Goal: Information Seeking & Learning: Learn about a topic

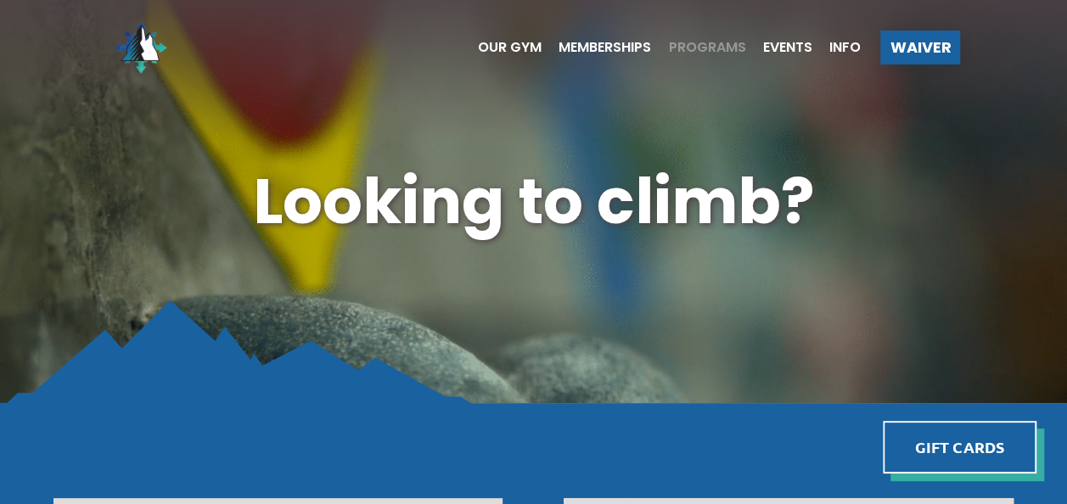
click at [698, 44] on span "Programs" at bounding box center [706, 48] width 77 height 14
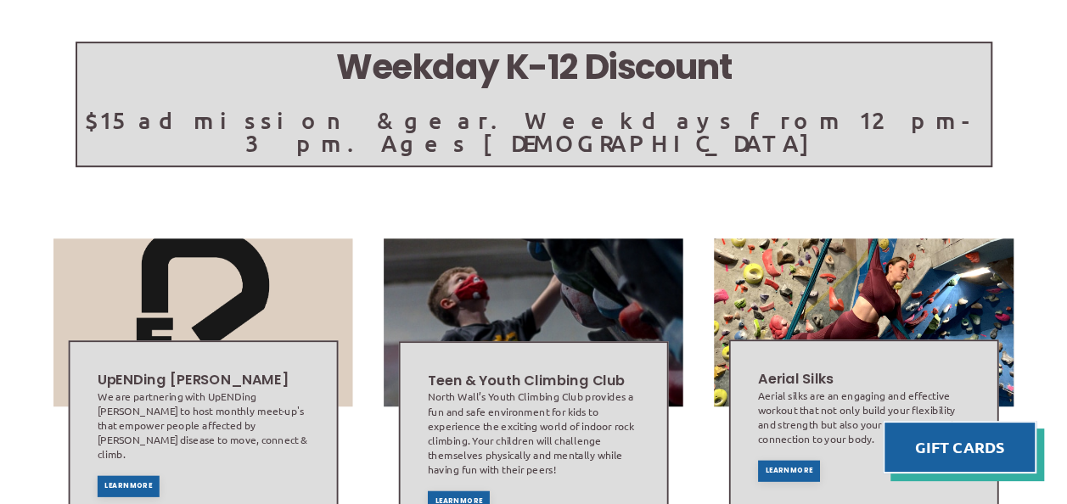
scroll to position [340, 0]
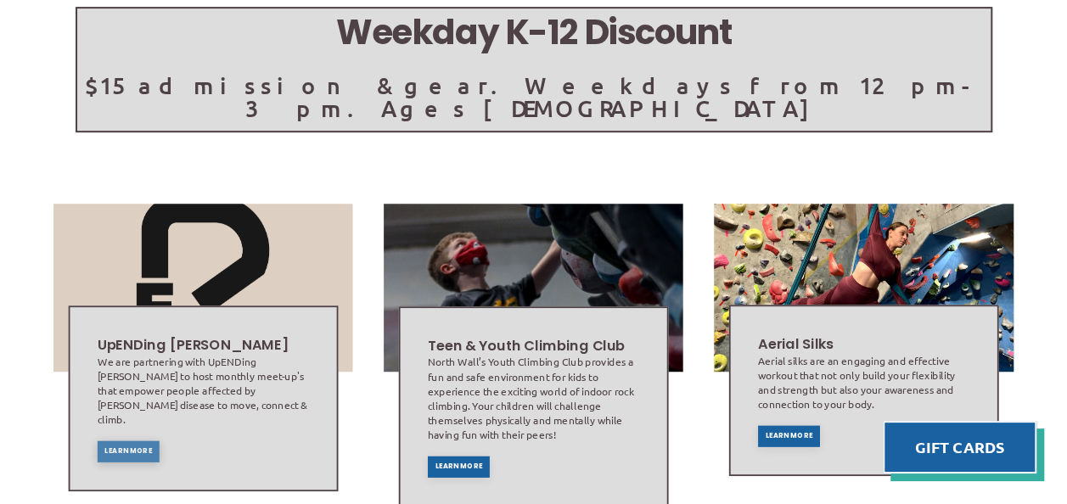
click at [138, 441] on div "Learn More" at bounding box center [129, 451] width 62 height 21
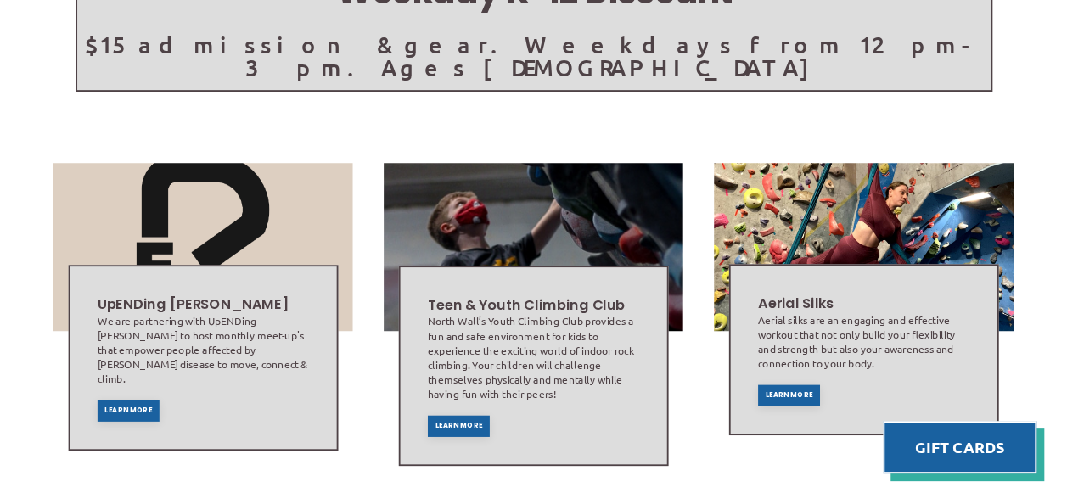
scroll to position [0, 0]
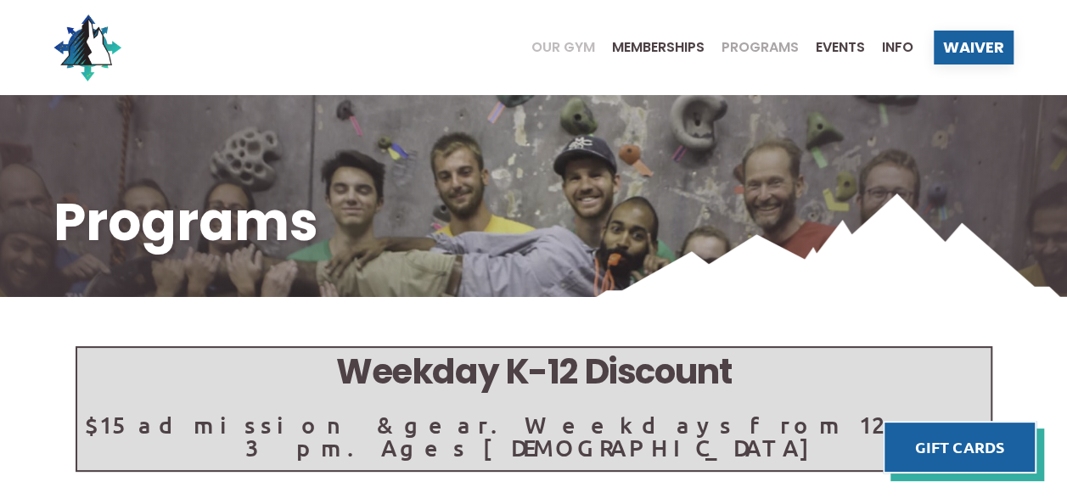
click at [562, 49] on span "Our Gym" at bounding box center [564, 48] width 64 height 14
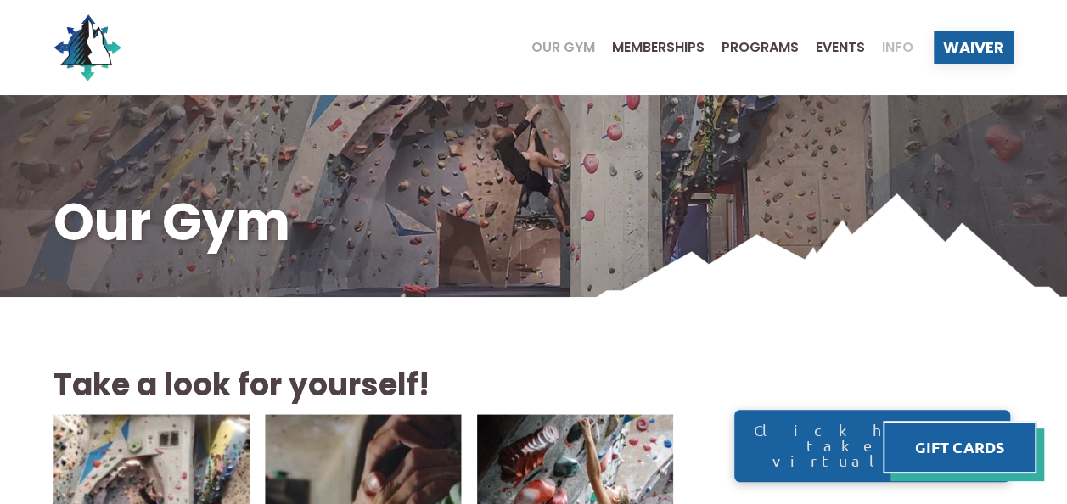
click at [894, 49] on span "Info" at bounding box center [897, 48] width 31 height 14
click at [781, 45] on span "Programs" at bounding box center [760, 48] width 77 height 14
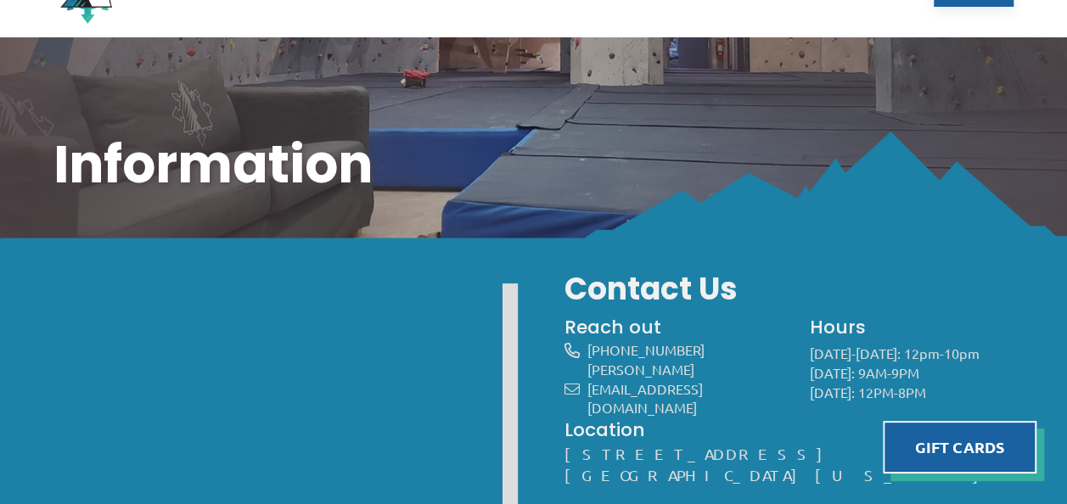
scroll to position [85, 0]
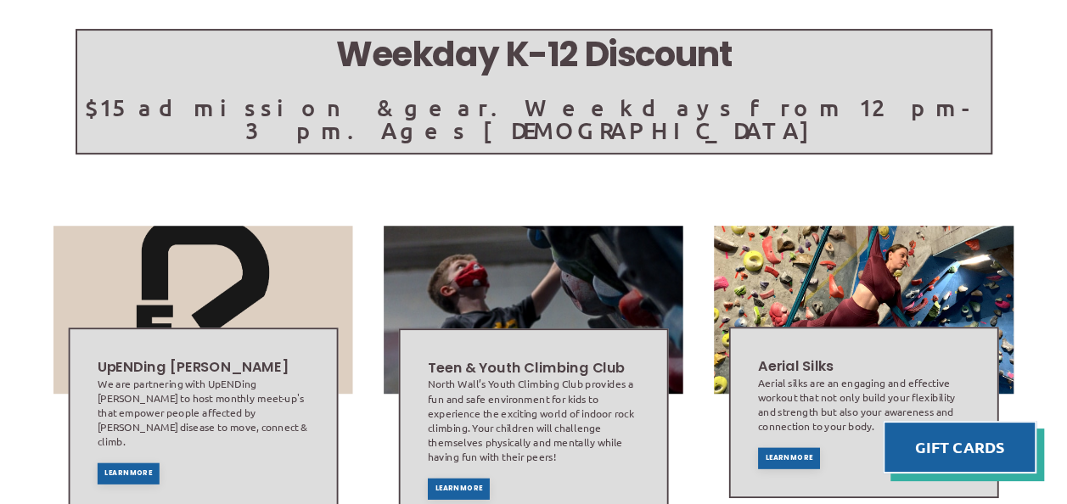
scroll to position [340, 0]
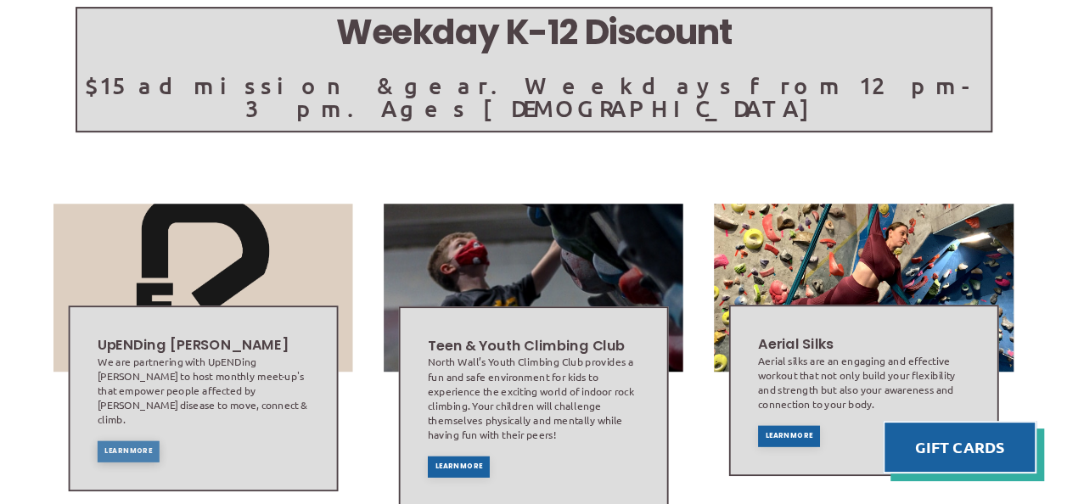
click at [118, 448] on span "Learn More" at bounding box center [128, 451] width 48 height 7
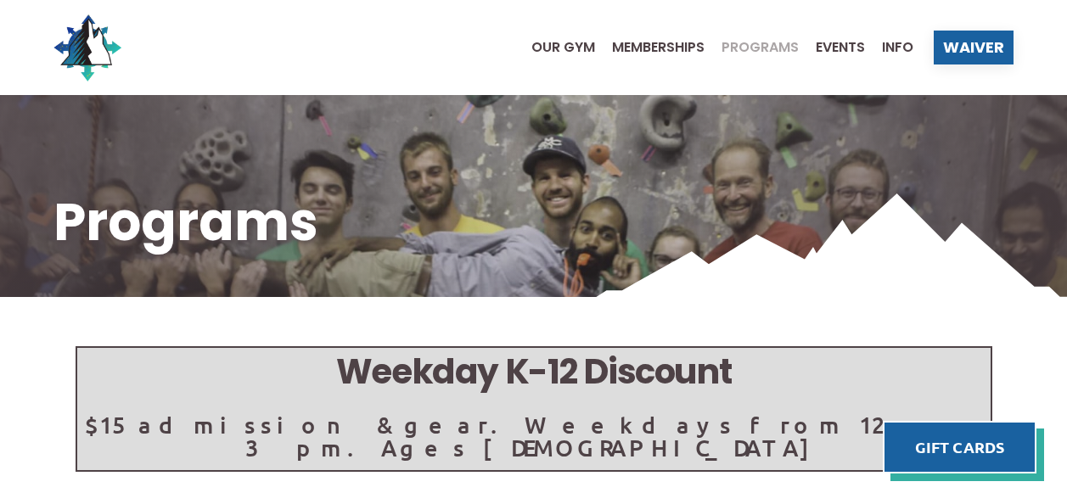
scroll to position [340, 0]
